Goal: Task Accomplishment & Management: Complete application form

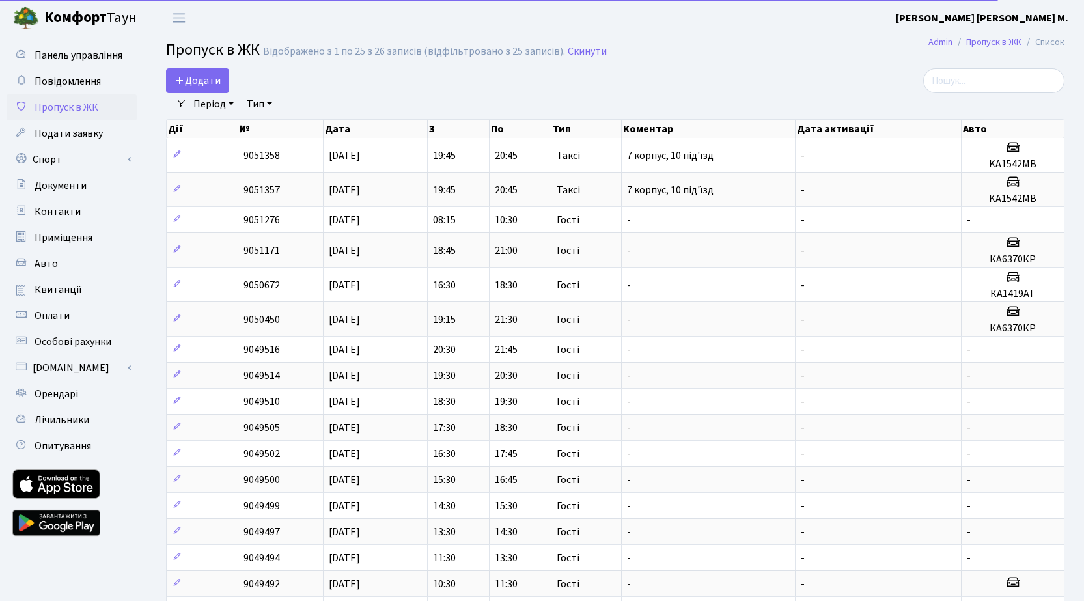
select select "25"
click at [193, 74] on link "Додати" at bounding box center [197, 80] width 63 height 25
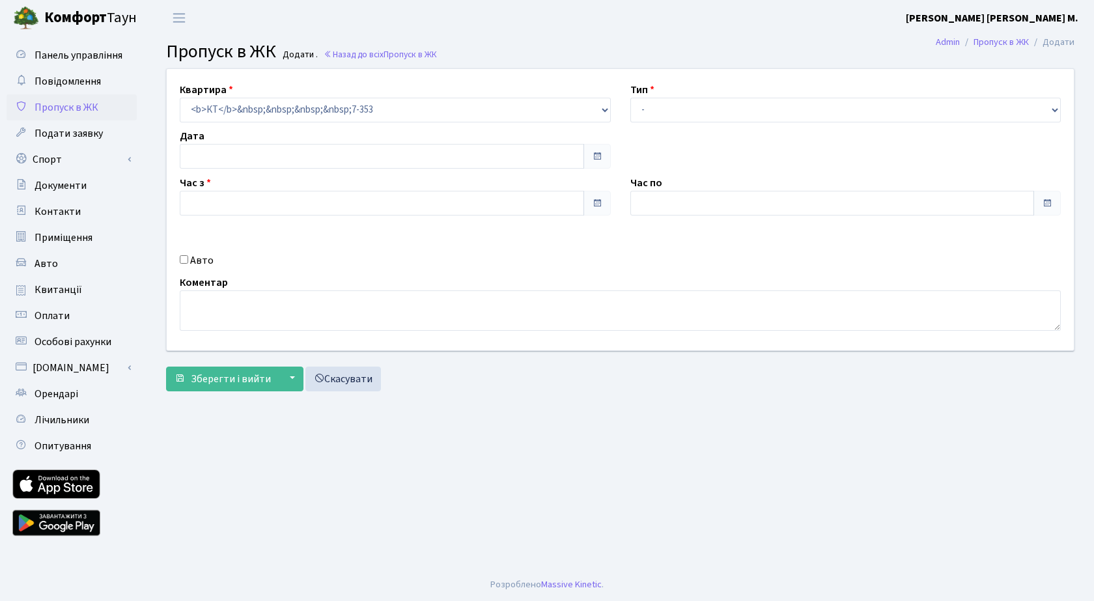
type input "[DATE]"
type input "08:30"
type input "09:30"
click at [728, 109] on select "- Доставка Таксі Гості Сервіс" at bounding box center [845, 110] width 431 height 25
select select "3"
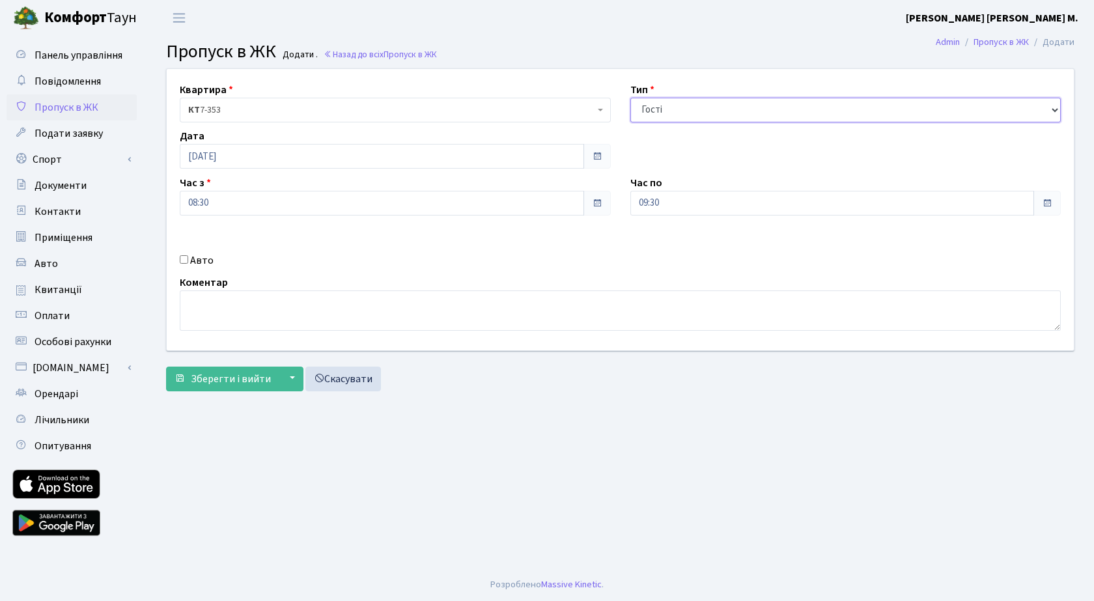
click at [630, 98] on select "- Доставка Таксі Гості Сервіс" at bounding box center [845, 110] width 431 height 25
click at [223, 378] on span "Зберегти і вийти" at bounding box center [231, 379] width 80 height 14
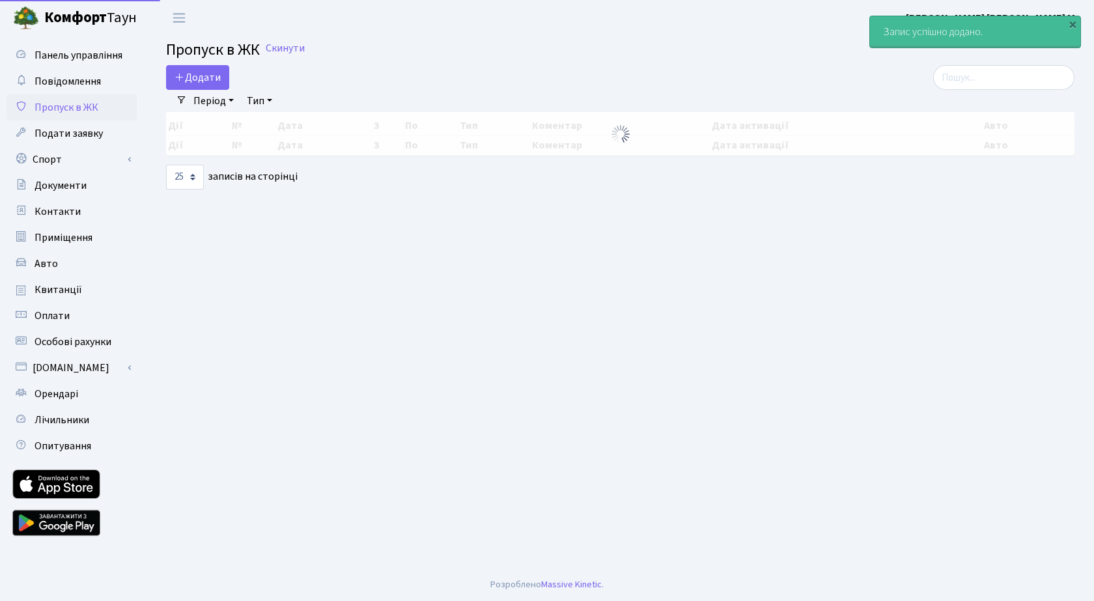
select select "25"
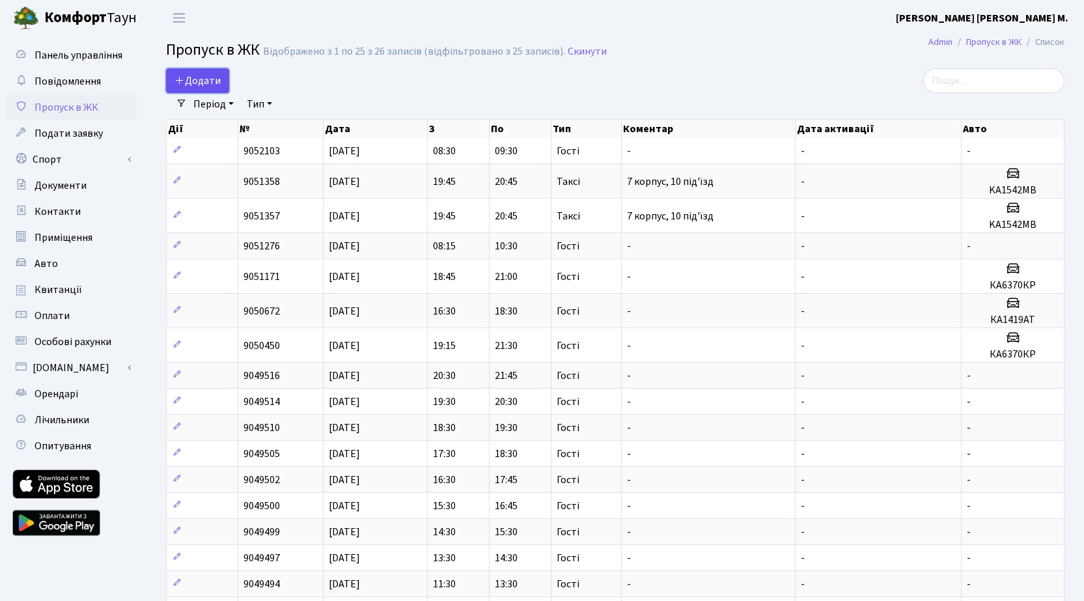
click at [225, 85] on link "Додати" at bounding box center [197, 80] width 63 height 25
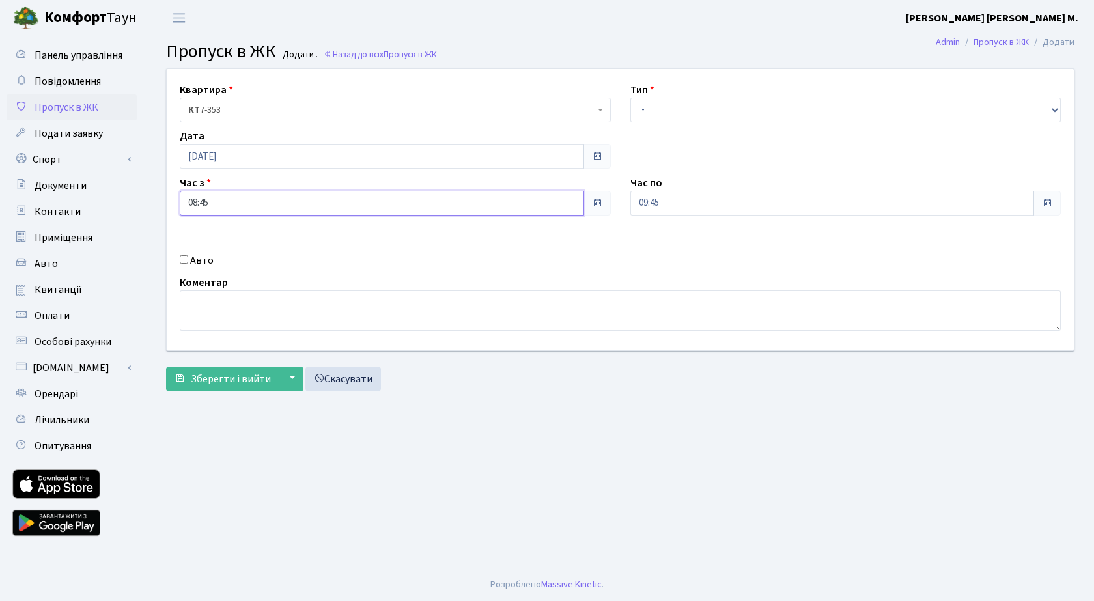
click at [246, 208] on input "08:45" at bounding box center [382, 203] width 404 height 25
drag, startPoint x: 219, startPoint y: 245, endPoint x: 277, endPoint y: 242, distance: 58.7
click at [223, 241] on icon at bounding box center [215, 247] width 35 height 35
type input "09:45"
click at [682, 210] on input "09:45" at bounding box center [832, 203] width 404 height 25
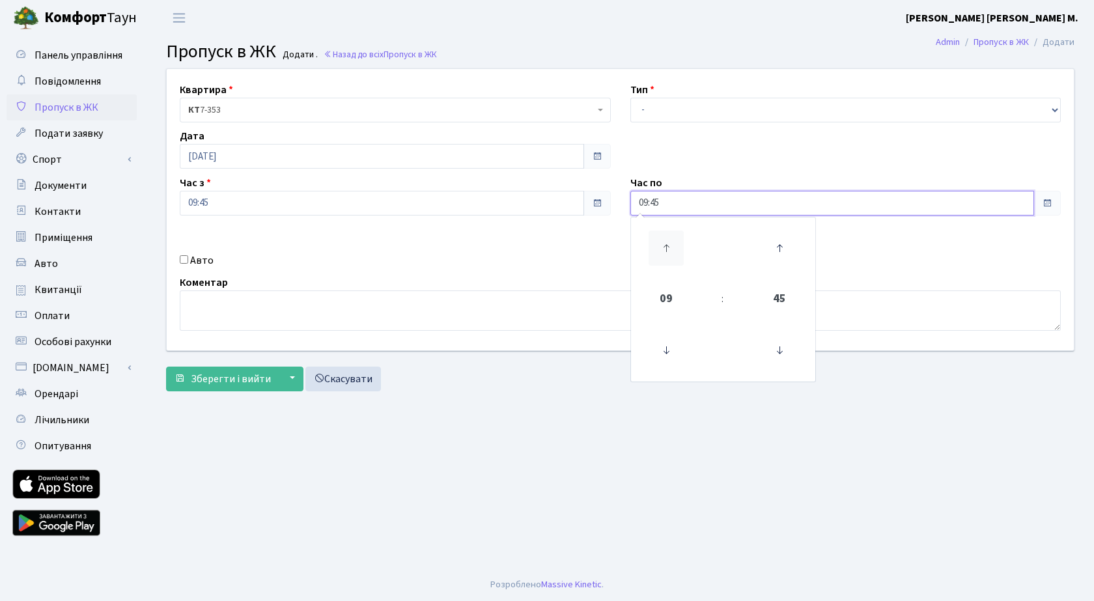
click at [668, 247] on icon at bounding box center [665, 247] width 35 height 35
click at [667, 243] on icon at bounding box center [665, 247] width 35 height 35
type input "11:45"
click at [693, 112] on select "- Доставка Таксі Гості Сервіс" at bounding box center [845, 110] width 431 height 25
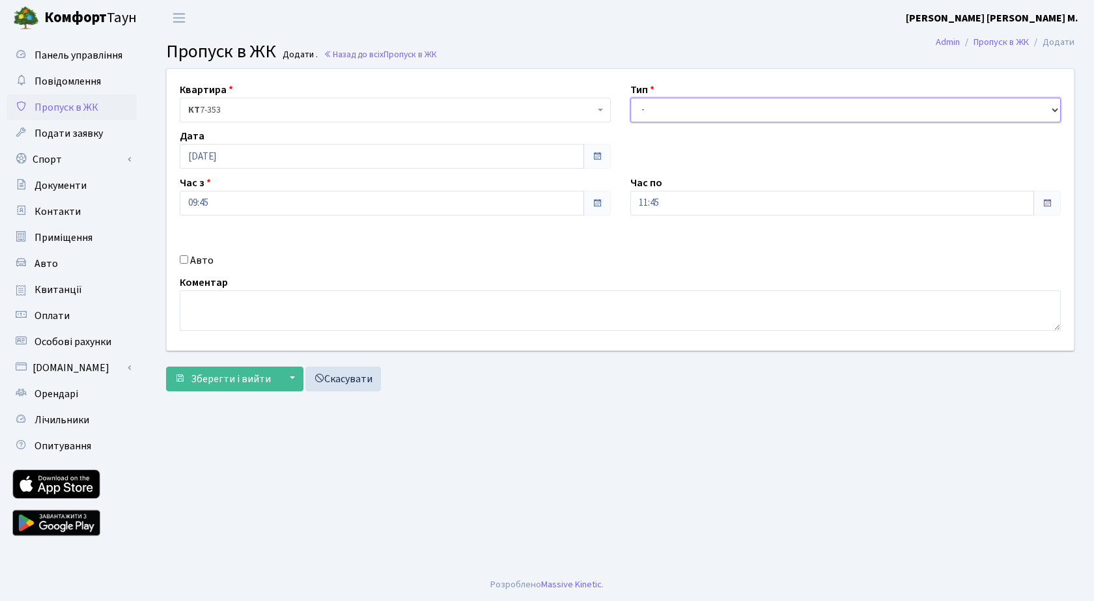
click at [630, 98] on select "- Доставка Таксі Гості Сервіс" at bounding box center [845, 110] width 431 height 25
click at [703, 109] on select "- Доставка Таксі Гості Сервіс" at bounding box center [845, 110] width 431 height 25
select select "3"
click at [630, 98] on select "- Доставка Таксі Гості Сервіс" at bounding box center [845, 110] width 431 height 25
click at [243, 378] on span "Зберегти і вийти" at bounding box center [231, 379] width 80 height 14
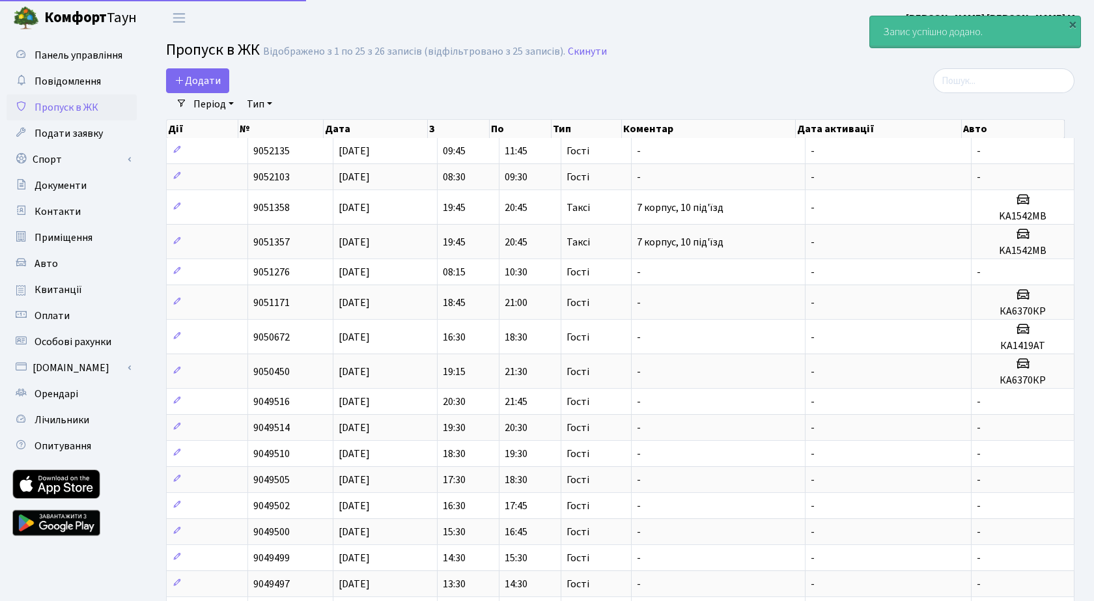
select select "25"
